Goal: Information Seeking & Learning: Learn about a topic

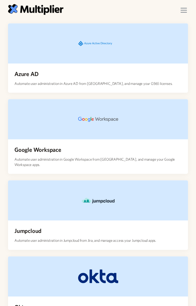
scroll to position [29, 0]
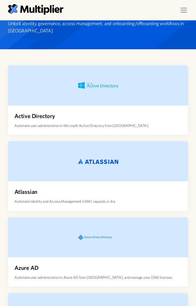
click at [184, 13] on div "menu" at bounding box center [183, 10] width 15 height 15
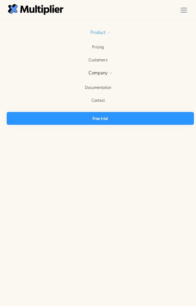
click at [111, 31] on div "Product" at bounding box center [98, 33] width 196 height 15
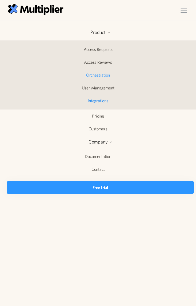
click at [97, 77] on link "Orchestration" at bounding box center [98, 75] width 196 height 12
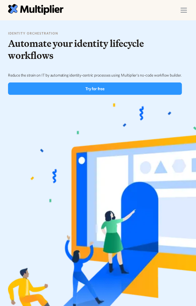
click at [196, 21] on html "Product Access Requests Access Reviews Orchestration User Management Integratio…" at bounding box center [98, 153] width 196 height 306
click at [185, 8] on img "menu" at bounding box center [184, 10] width 6 height 5
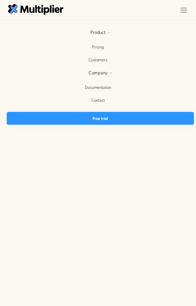
click at [185, 8] on img "menu" at bounding box center [184, 10] width 6 height 5
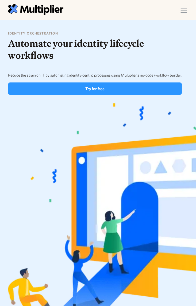
click at [185, 8] on img "menu" at bounding box center [184, 10] width 6 height 5
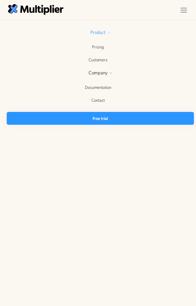
click at [106, 32] on div "Product" at bounding box center [98, 33] width 196 height 15
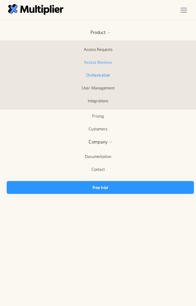
click at [103, 64] on link "Access Reviews" at bounding box center [98, 62] width 196 height 12
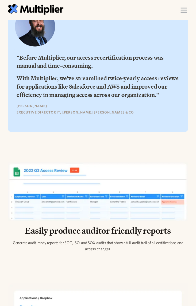
scroll to position [805, 0]
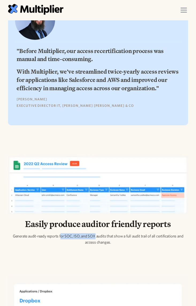
drag, startPoint x: 95, startPoint y: 239, endPoint x: 60, endPoint y: 242, distance: 34.7
click at [60, 242] on p "Generate audit-ready reports for SOC, ISO, and SOX audits that show a full audi…" at bounding box center [98, 239] width 180 height 12
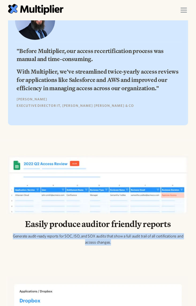
drag, startPoint x: 132, startPoint y: 247, endPoint x: 9, endPoint y: 242, distance: 123.8
click at [9, 242] on p "Generate audit-ready reports for SOC, ISO, and SOX audits that show a full audi…" at bounding box center [98, 239] width 180 height 12
copy p "Generate audit-ready reports for SOC, ISO, and SOX audits that show a full audi…"
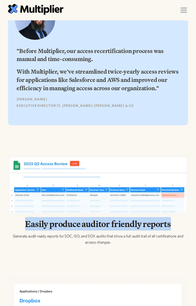
drag, startPoint x: 180, startPoint y: 226, endPoint x: 24, endPoint y: 233, distance: 155.7
click at [24, 229] on h2 "Easily produce auditor friendly reports" at bounding box center [98, 224] width 180 height 10
copy h2 "Easily produce auditor friendly reports"
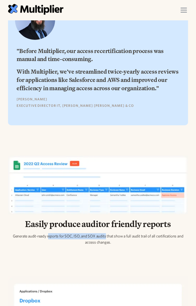
drag, startPoint x: 106, startPoint y: 241, endPoint x: 47, endPoint y: 241, distance: 58.6
click at [47, 241] on p "Generate audit-ready reports for SOC, ISO, and SOX audits that show a full audi…" at bounding box center [98, 239] width 180 height 12
click at [46, 242] on p "Generate audit-ready reports for SOC, ISO, and SOX audits that show a full audi…" at bounding box center [98, 239] width 180 height 12
drag, startPoint x: 46, startPoint y: 242, endPoint x: 106, endPoint y: 240, distance: 60.0
click at [106, 240] on p "Generate audit-ready reports for SOC, ISO, and SOX audits that show a full audi…" at bounding box center [98, 239] width 180 height 12
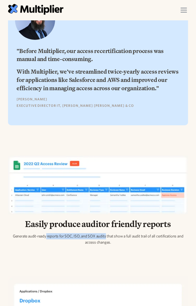
copy p "reports for SOC, ISO, and SOX audits"
